Goal: Task Accomplishment & Management: Use online tool/utility

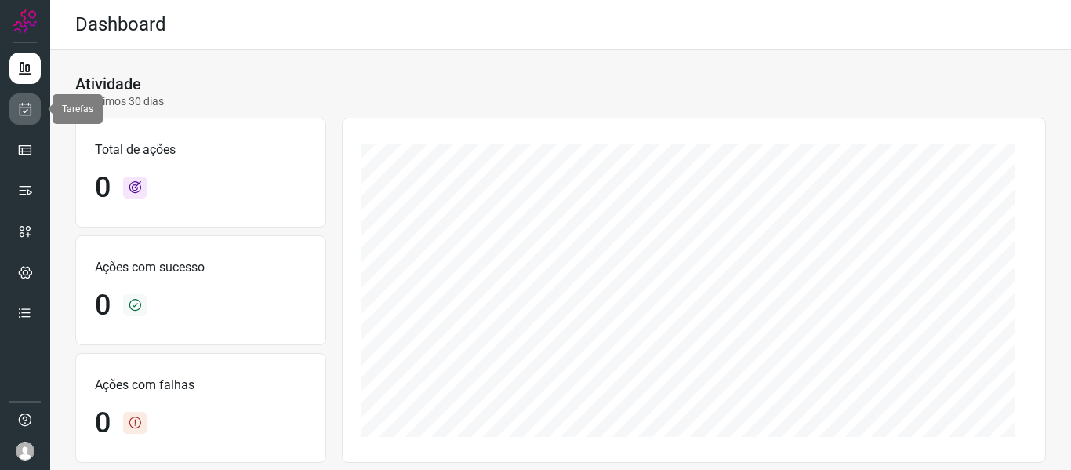
click at [18, 109] on icon at bounding box center [25, 109] width 16 height 16
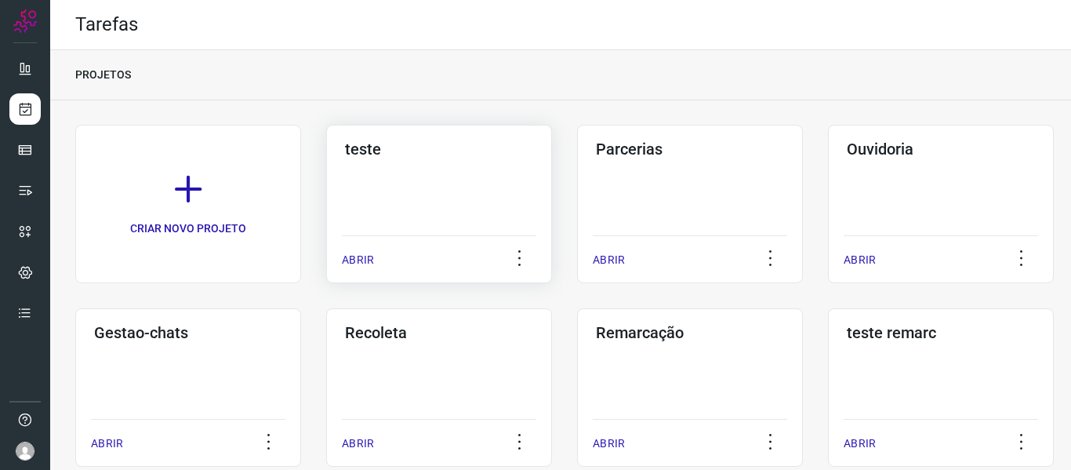
click at [367, 256] on p "ABRIR" at bounding box center [358, 260] width 32 height 16
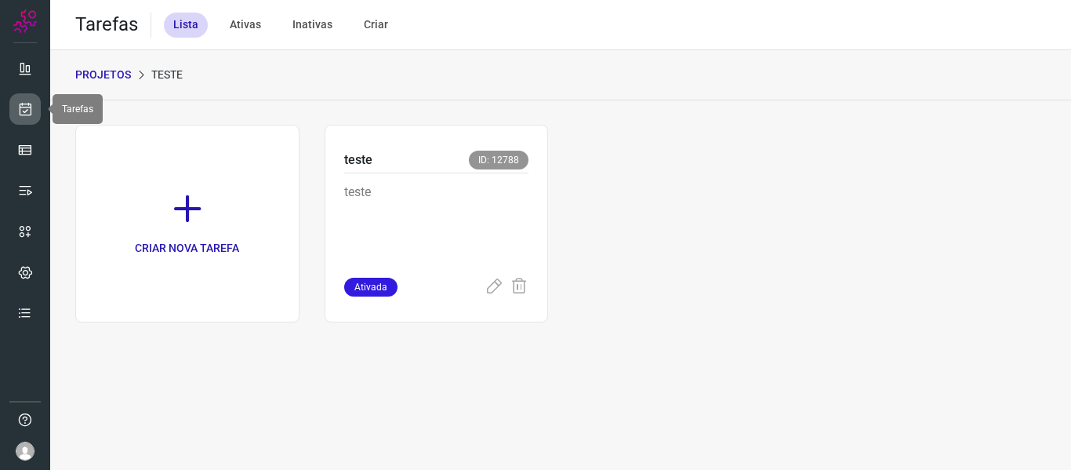
click at [19, 111] on icon at bounding box center [25, 109] width 16 height 16
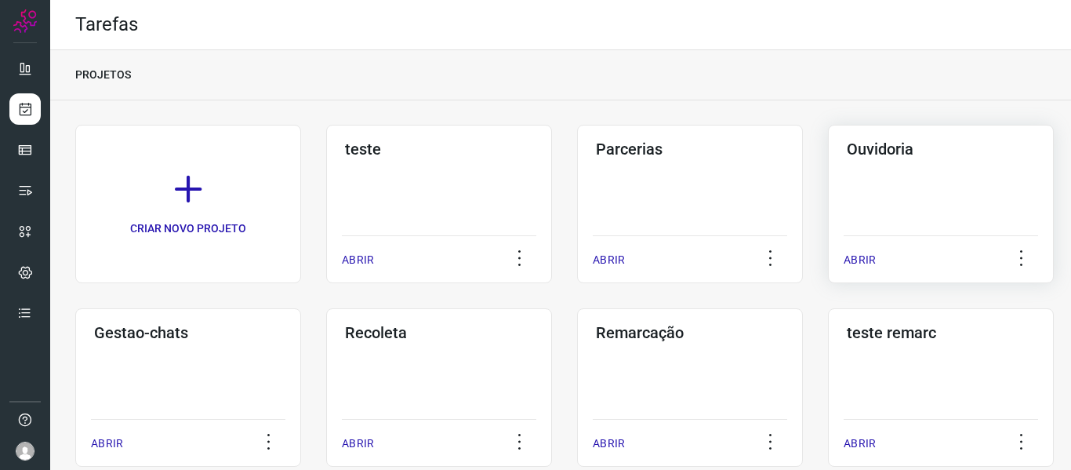
click at [856, 263] on p "ABRIR" at bounding box center [860, 260] width 32 height 16
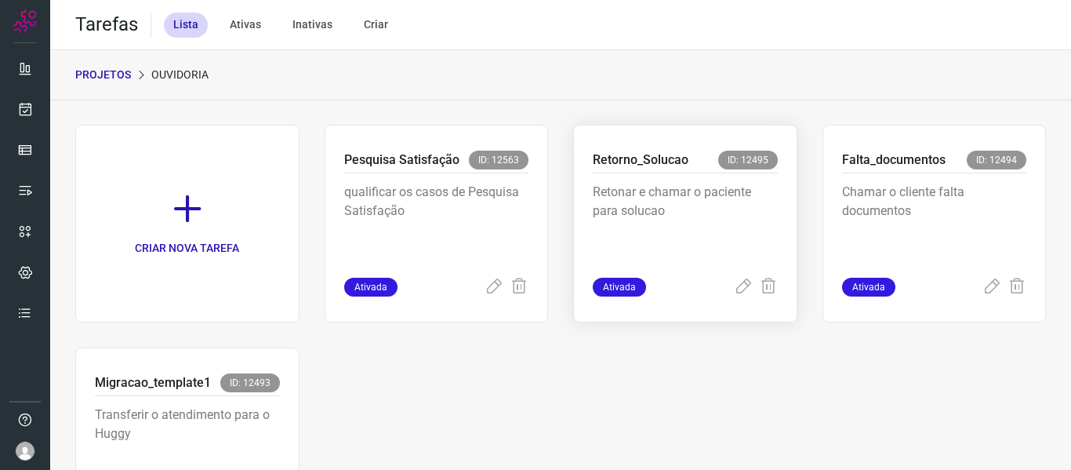
click at [735, 298] on div "Retorno_Solucao ID: 12495 Retonar e chamar o paciente para solucao Ativada" at bounding box center [685, 224] width 224 height 198
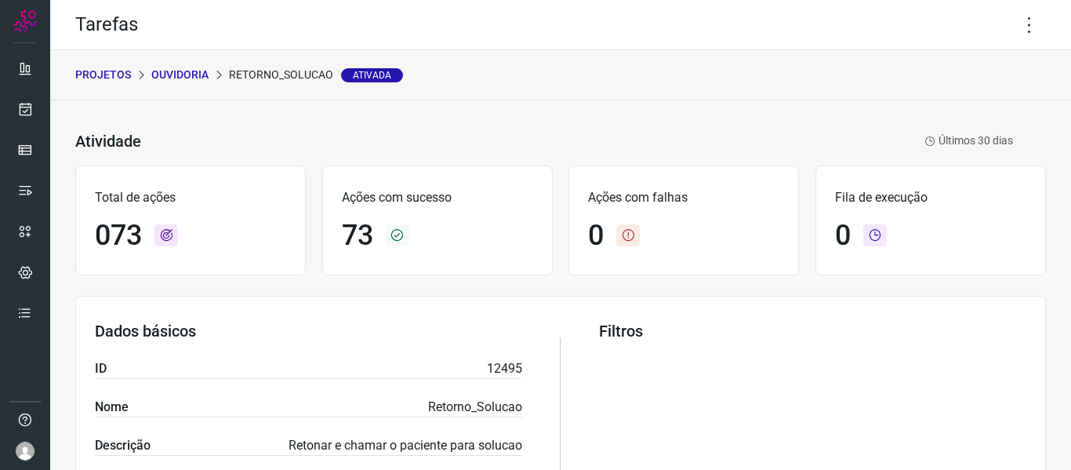
click at [198, 78] on p "Ouvidoria" at bounding box center [179, 75] width 57 height 16
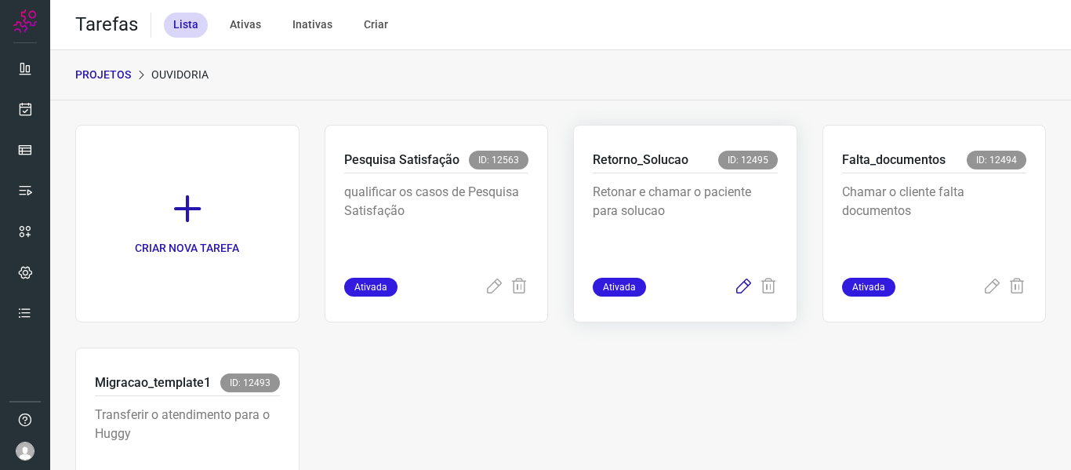
click at [738, 282] on icon at bounding box center [743, 287] width 19 height 19
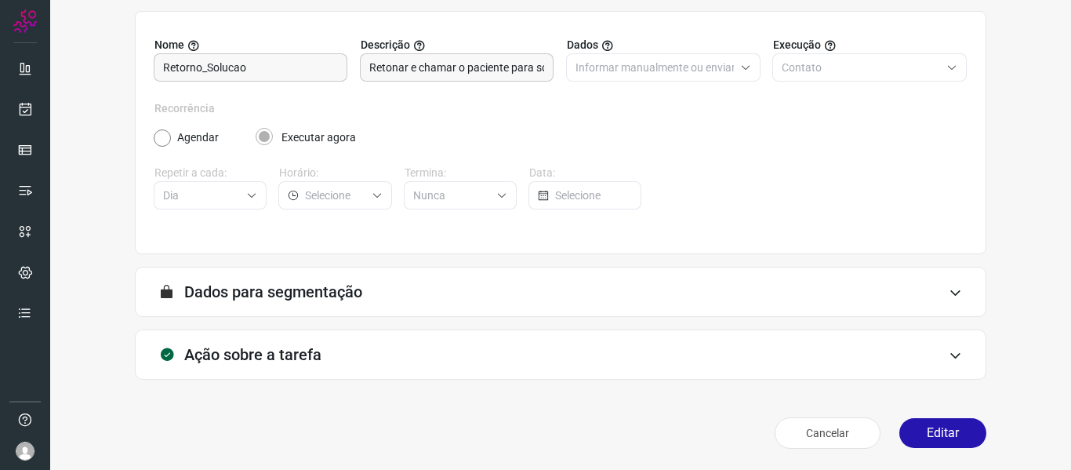
scroll to position [143, 0]
click at [950, 430] on button "Editar" at bounding box center [942, 432] width 87 height 30
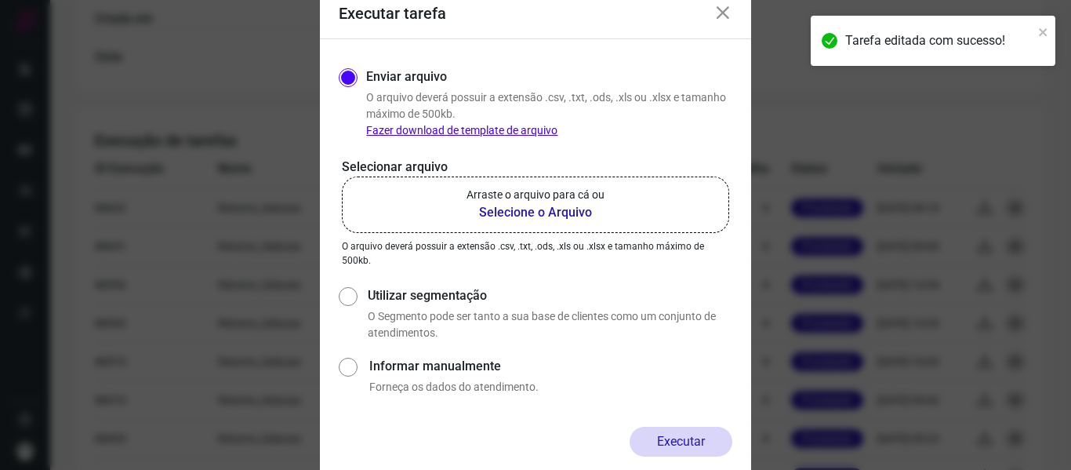
scroll to position [525, 0]
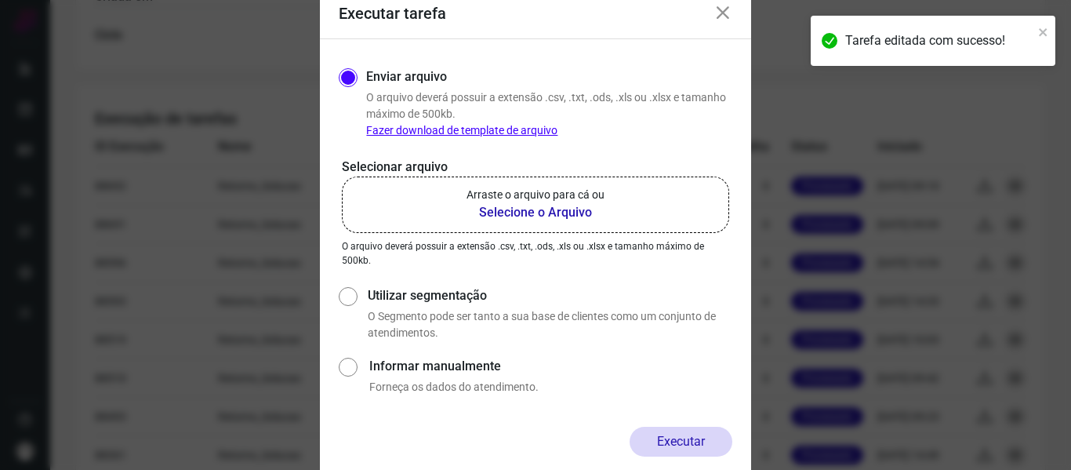
click at [533, 212] on b "Selecione o Arquivo" at bounding box center [536, 212] width 138 height 19
click at [0, 0] on input "Arraste o arquivo para cá ou Selecione o Arquivo" at bounding box center [0, 0] width 0 height 0
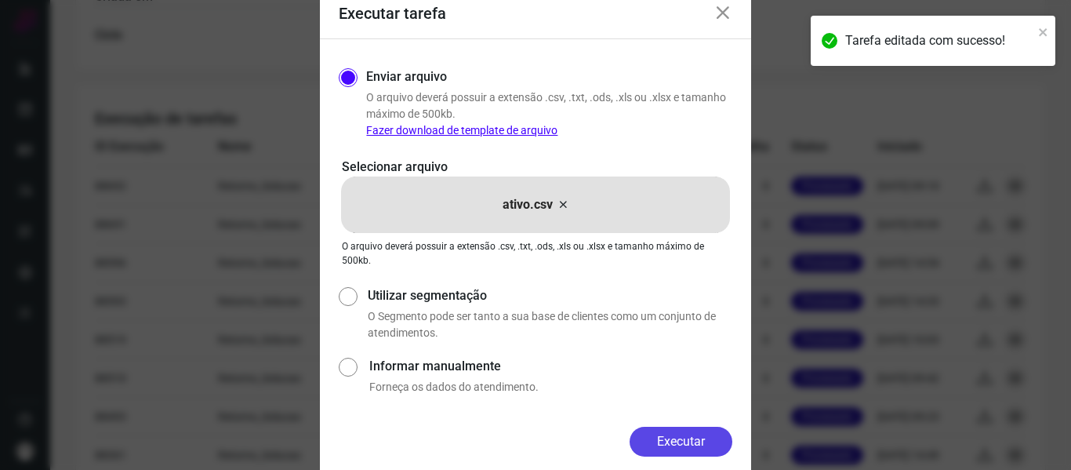
click at [667, 436] on button "Executar" at bounding box center [681, 442] width 103 height 30
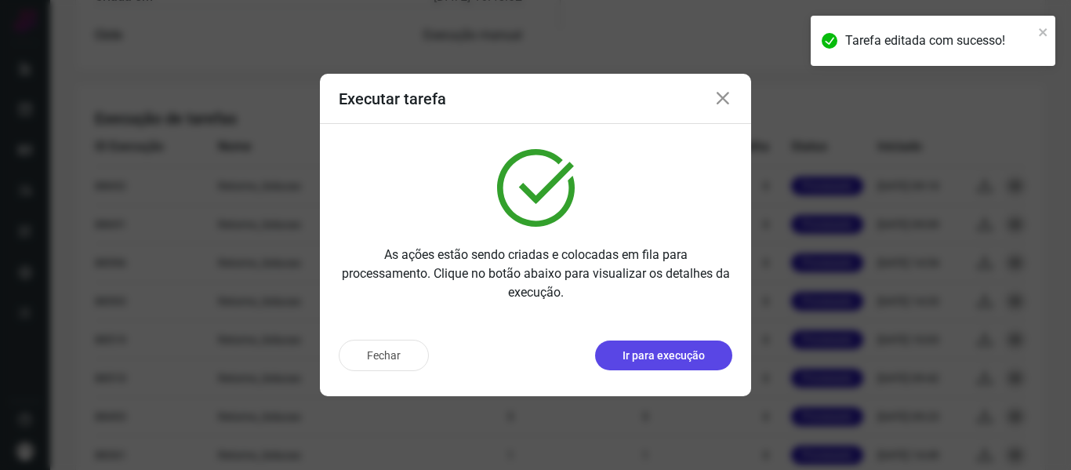
click at [667, 354] on p "Ir para execução" at bounding box center [664, 355] width 82 height 16
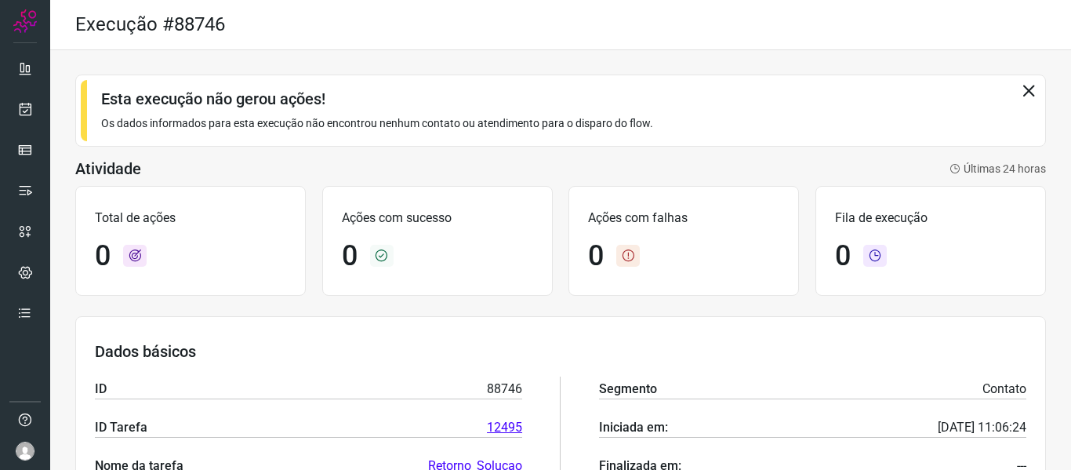
click at [228, 158] on div "Esta execução não gerou ações! Os dados informados para esta execução não encon…" at bounding box center [560, 410] width 1021 height 721
click at [27, 110] on icon at bounding box center [25, 109] width 16 height 16
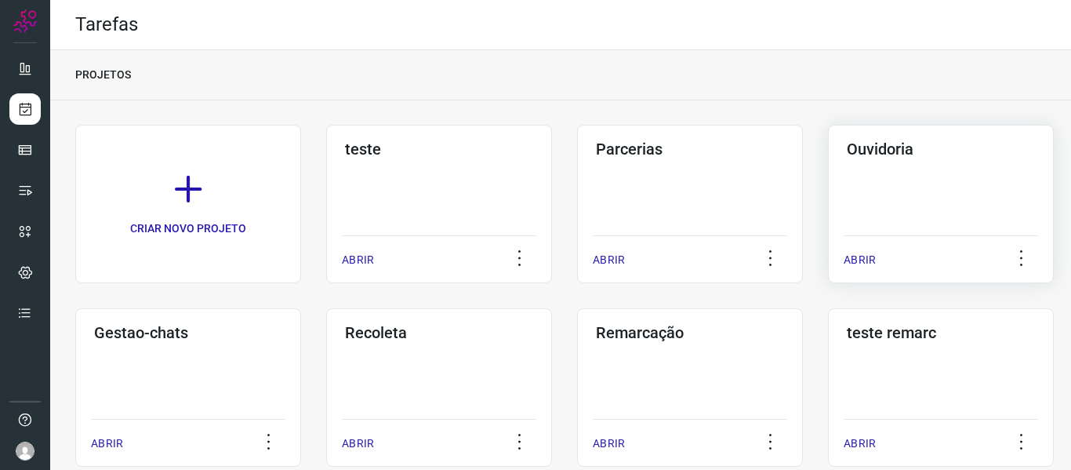
click at [859, 259] on p "ABRIR" at bounding box center [860, 260] width 32 height 16
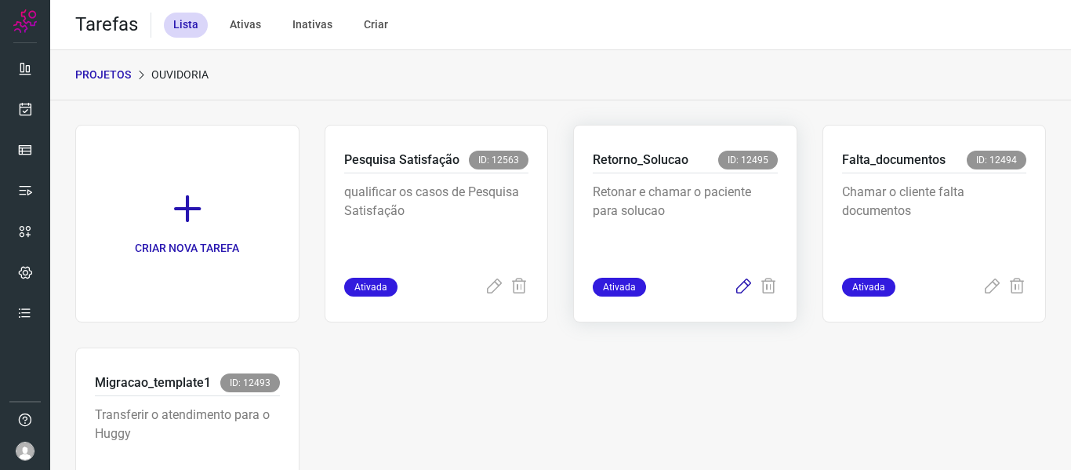
click at [734, 289] on icon at bounding box center [743, 287] width 19 height 19
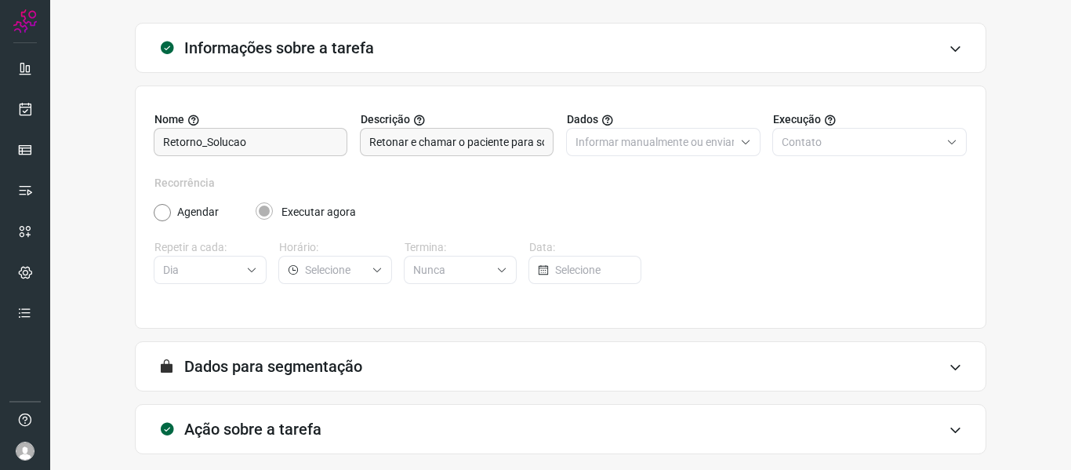
scroll to position [143, 0]
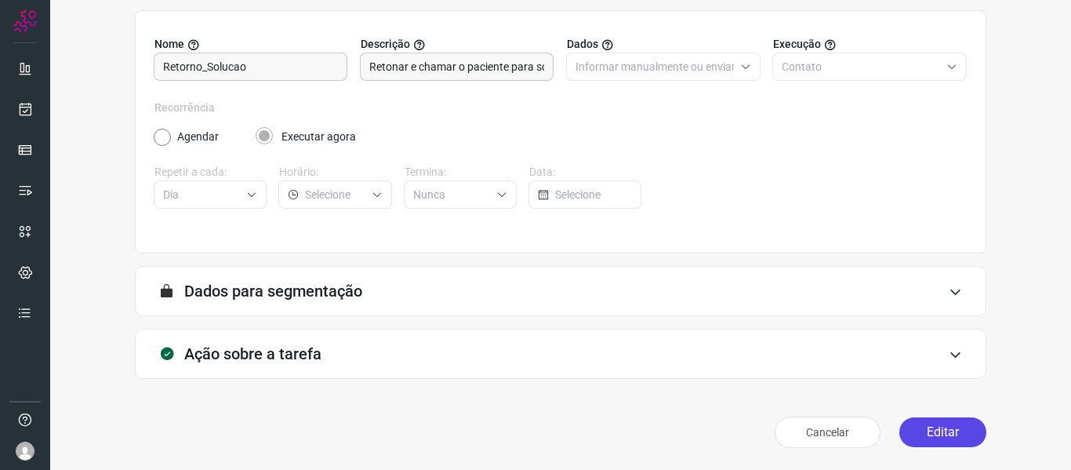
click at [915, 428] on button "Editar" at bounding box center [942, 432] width 87 height 30
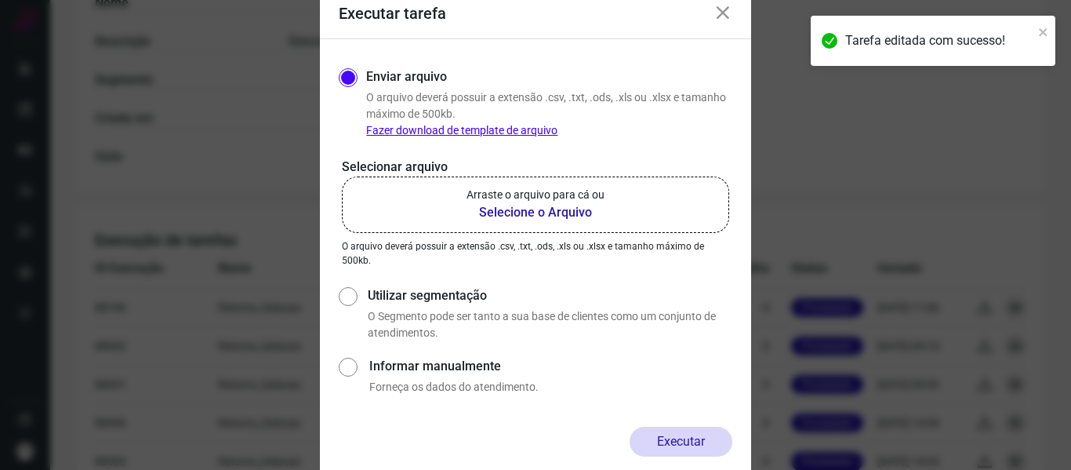
scroll to position [686, 0]
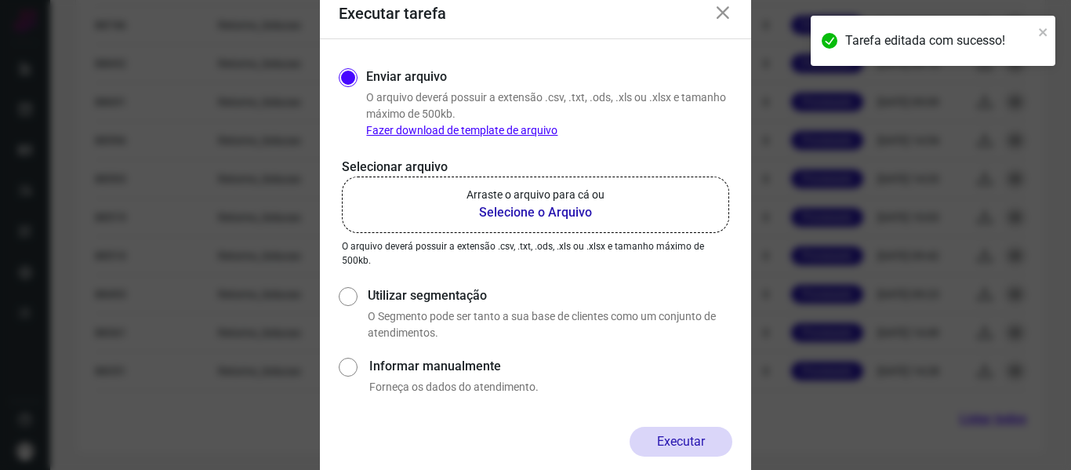
click at [583, 206] on b "Selecione o Arquivo" at bounding box center [536, 212] width 138 height 19
click at [0, 0] on input "Arraste o arquivo para cá ou Selecione o Arquivo" at bounding box center [0, 0] width 0 height 0
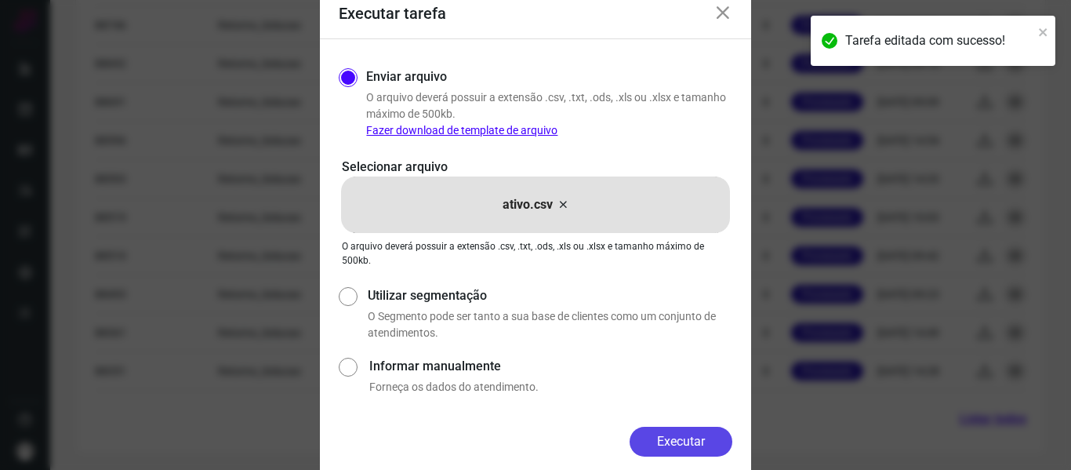
click at [671, 434] on button "Executar" at bounding box center [681, 442] width 103 height 30
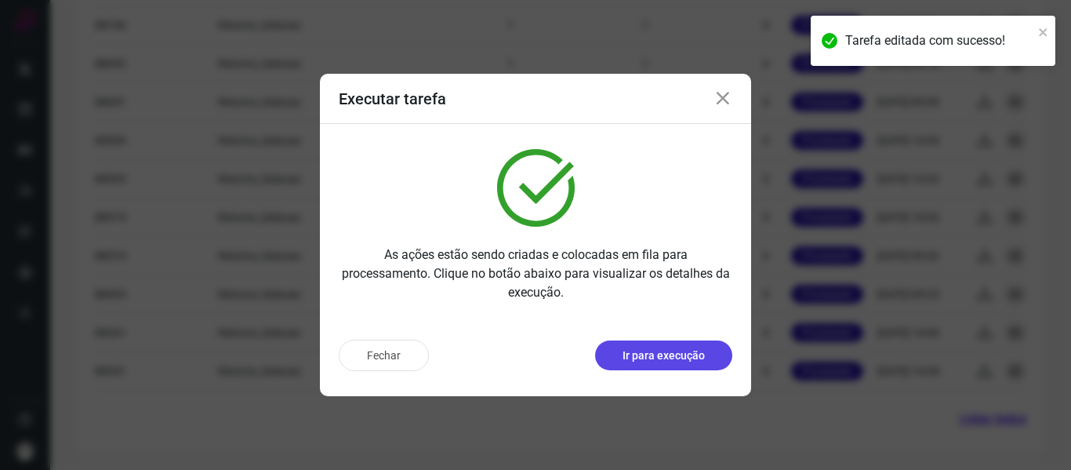
click at [655, 365] on button "Ir para execução" at bounding box center [663, 355] width 137 height 30
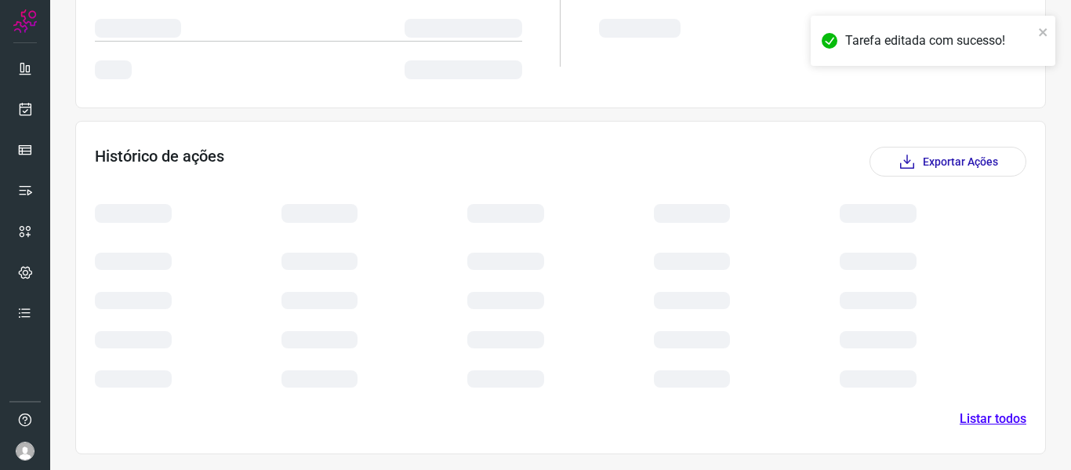
scroll to position [216, 0]
